Goal: Task Accomplishment & Management: Use online tool/utility

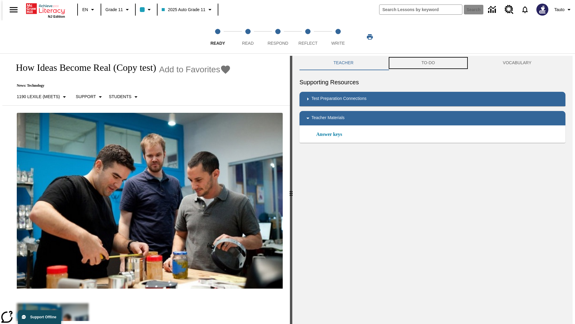
click at [428, 63] on button "TO-DO" at bounding box center [428, 63] width 81 height 14
